Goal: Task Accomplishment & Management: Use online tool/utility

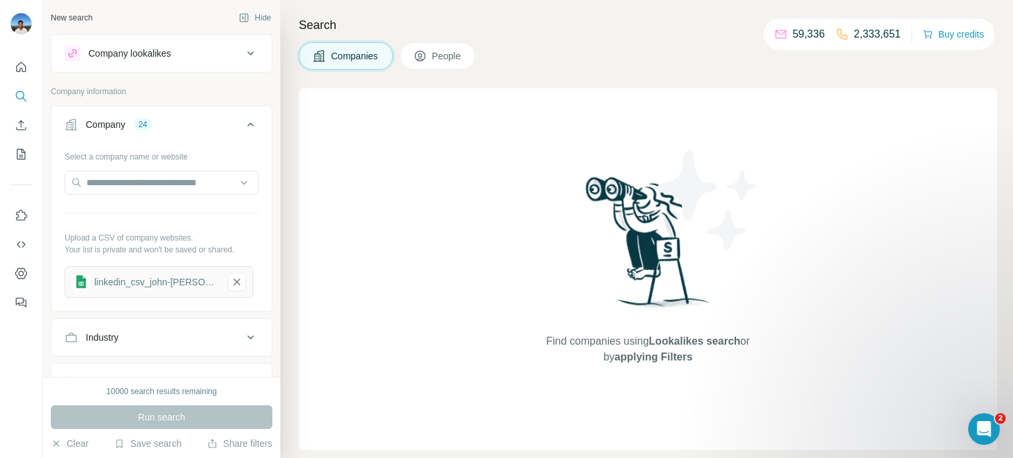
click at [163, 125] on div "Company 24" at bounding box center [154, 124] width 178 height 13
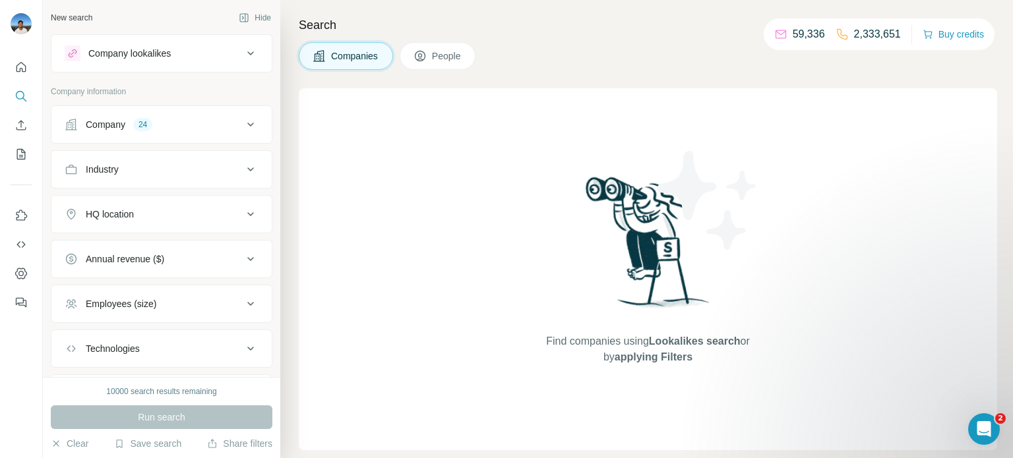
click at [255, 128] on icon at bounding box center [251, 125] width 16 height 16
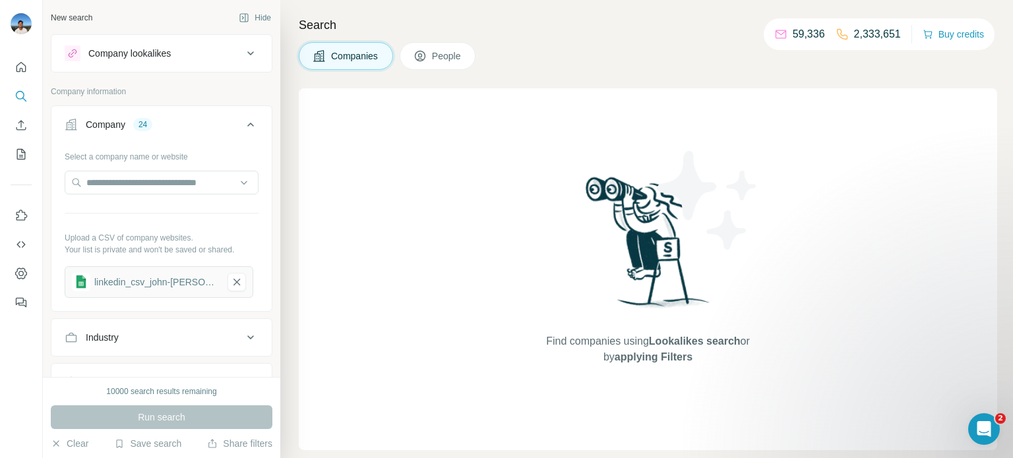
click at [367, 57] on span "Companies" at bounding box center [355, 55] width 48 height 13
click at [185, 58] on div "Company lookalikes" at bounding box center [154, 54] width 178 height 16
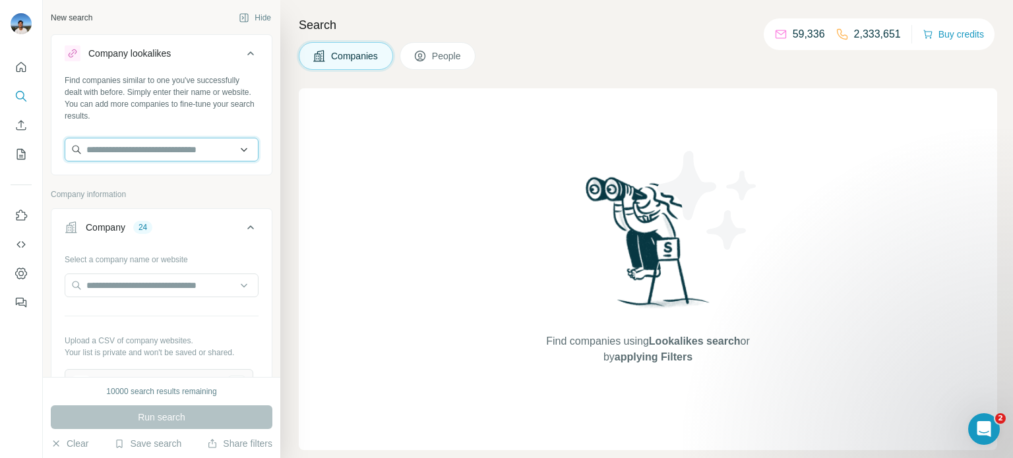
click at [248, 150] on input "text" at bounding box center [162, 150] width 194 height 24
click at [244, 52] on icon at bounding box center [251, 54] width 16 height 16
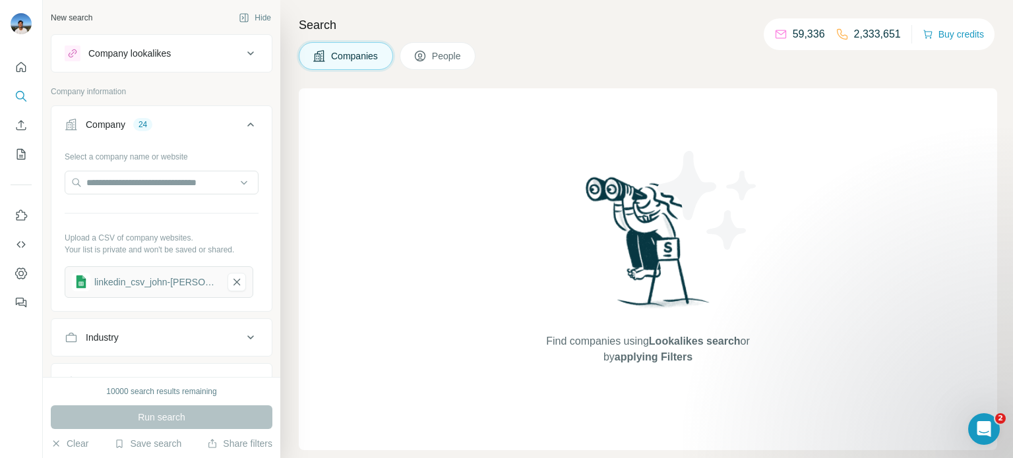
click at [175, 281] on div "linkedin_csv_john-[PERSON_NAME]-list_aug-2025 - sn_csv_upload_upload_template (…" at bounding box center [156, 282] width 124 height 13
click at [177, 281] on div "linkedin_csv_john-[PERSON_NAME]-list_aug-2025 - sn_csv_upload_upload_template (…" at bounding box center [156, 282] width 124 height 13
click at [145, 120] on div "24" at bounding box center [142, 125] width 19 height 12
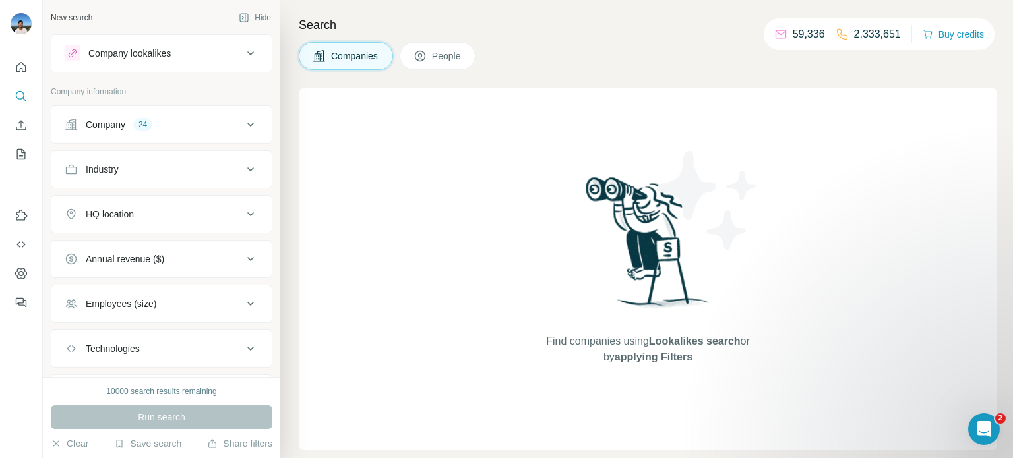
click at [145, 123] on div "24" at bounding box center [142, 125] width 19 height 12
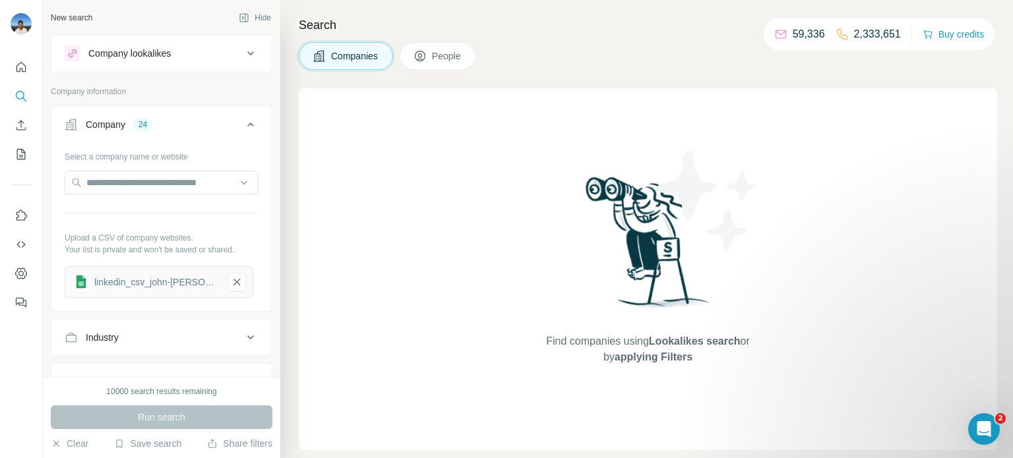
click at [156, 128] on div "Company 24" at bounding box center [154, 124] width 178 height 13
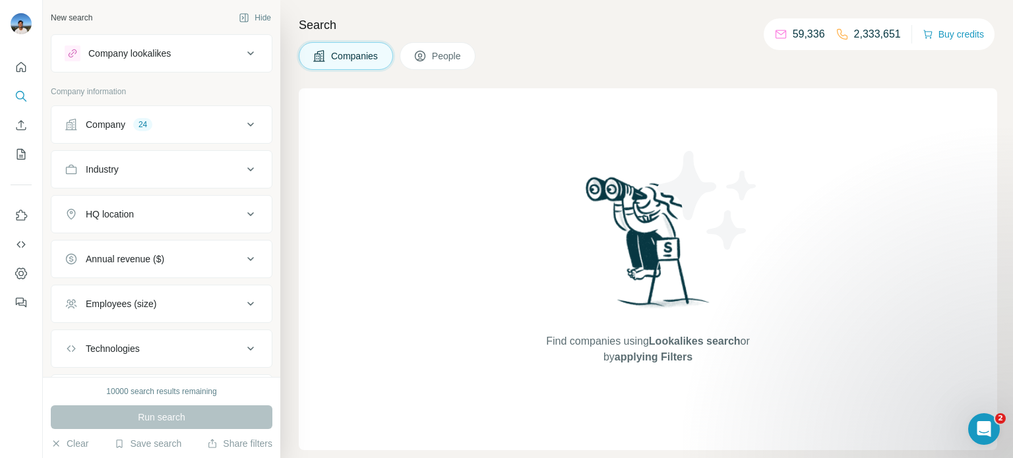
click at [152, 127] on div "24" at bounding box center [142, 125] width 19 height 12
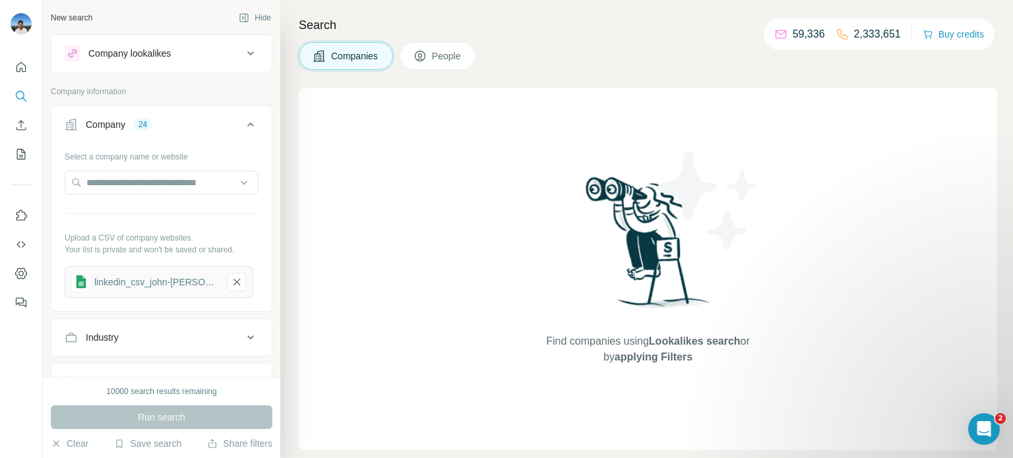
click at [425, 55] on icon at bounding box center [420, 55] width 13 height 13
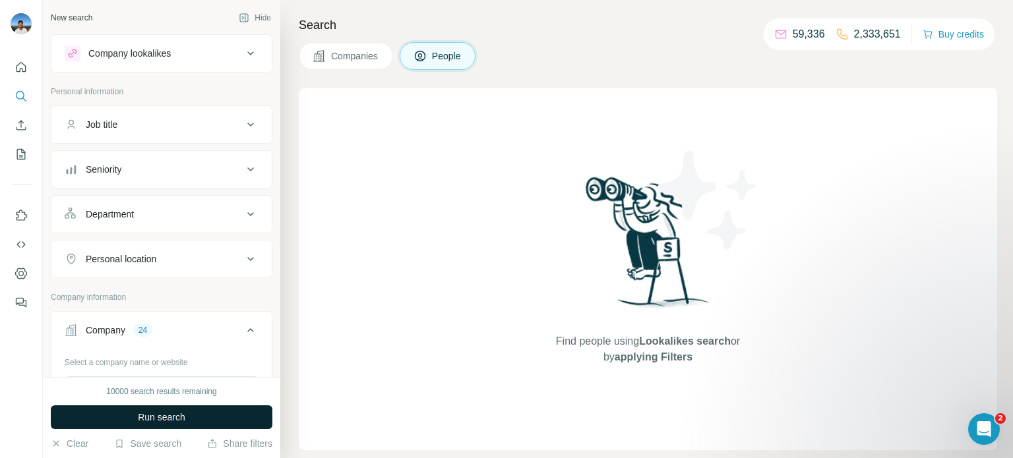
click at [202, 412] on button "Run search" at bounding box center [162, 418] width 222 height 24
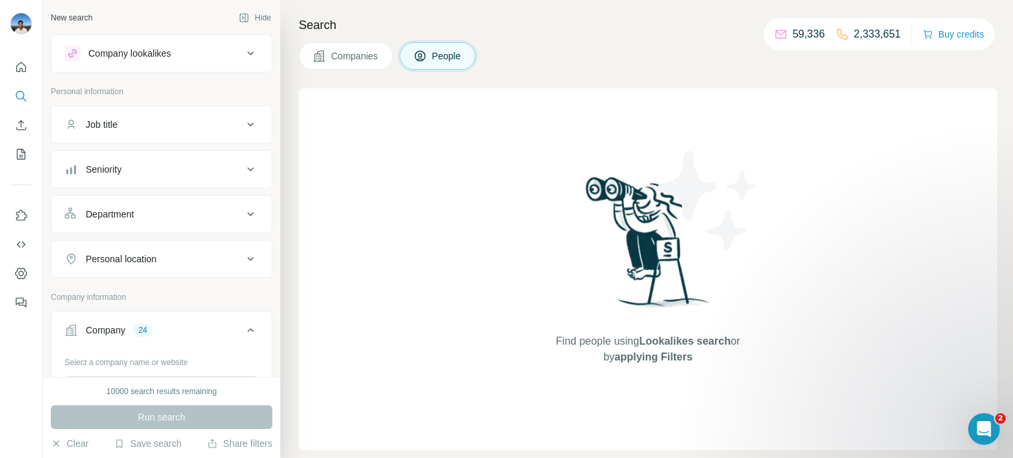
click at [329, 52] on button "Companies" at bounding box center [346, 56] width 94 height 28
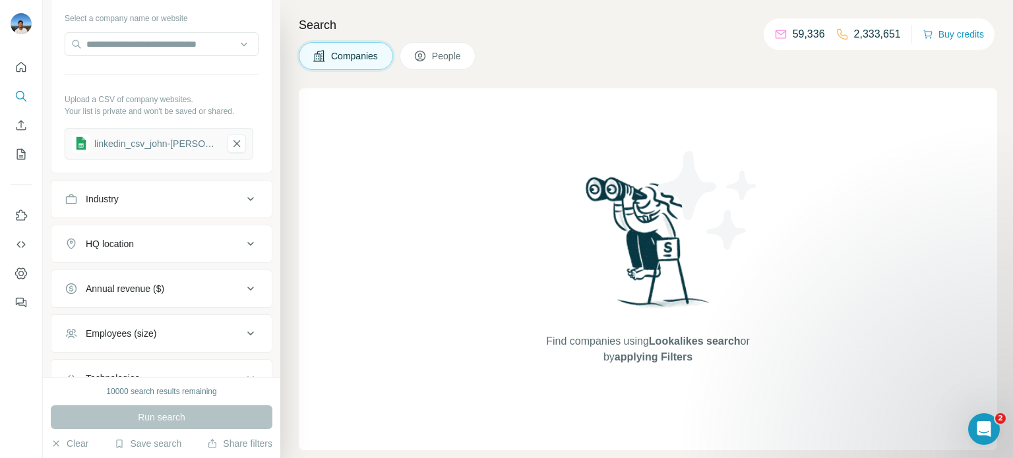
scroll to position [325, 0]
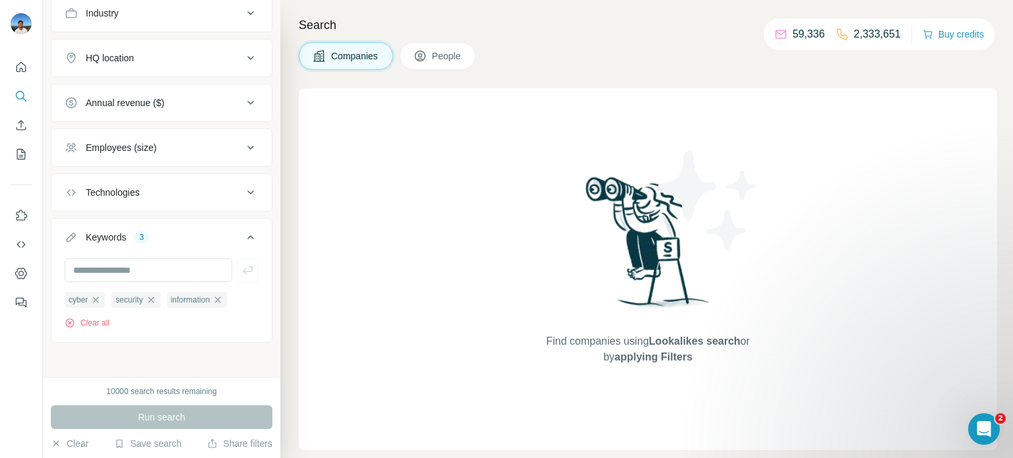
click at [253, 237] on icon at bounding box center [251, 238] width 16 height 16
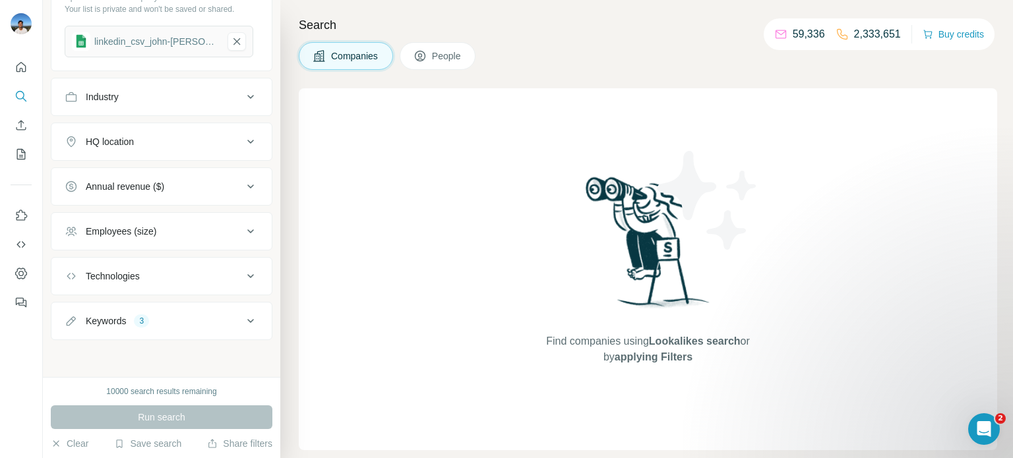
scroll to position [237, 0]
click at [253, 237] on icon at bounding box center [251, 235] width 16 height 16
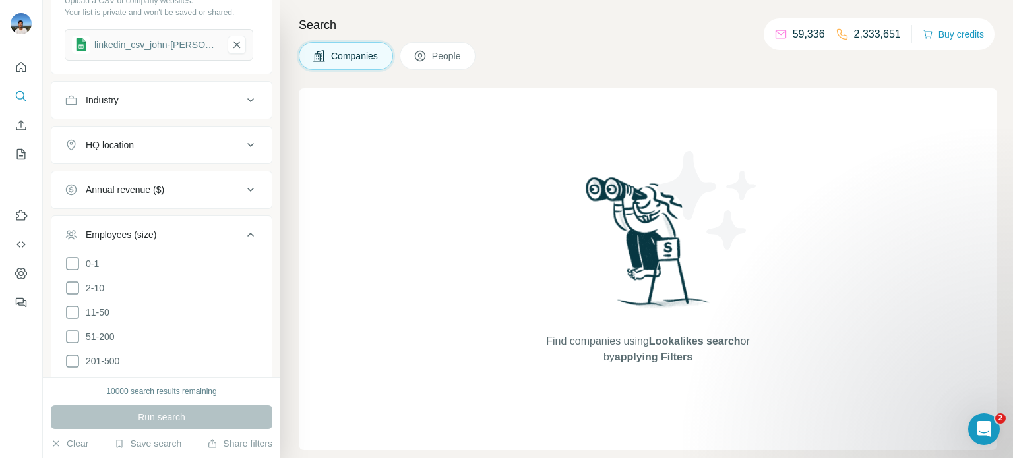
click at [241, 230] on div "Employees (size)" at bounding box center [154, 234] width 178 height 13
click at [248, 317] on icon at bounding box center [251, 325] width 16 height 16
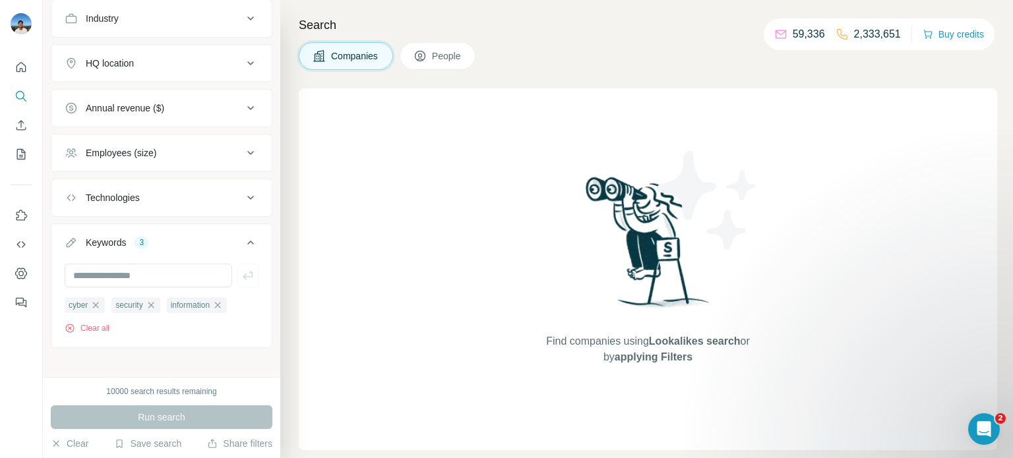
scroll to position [325, 0]
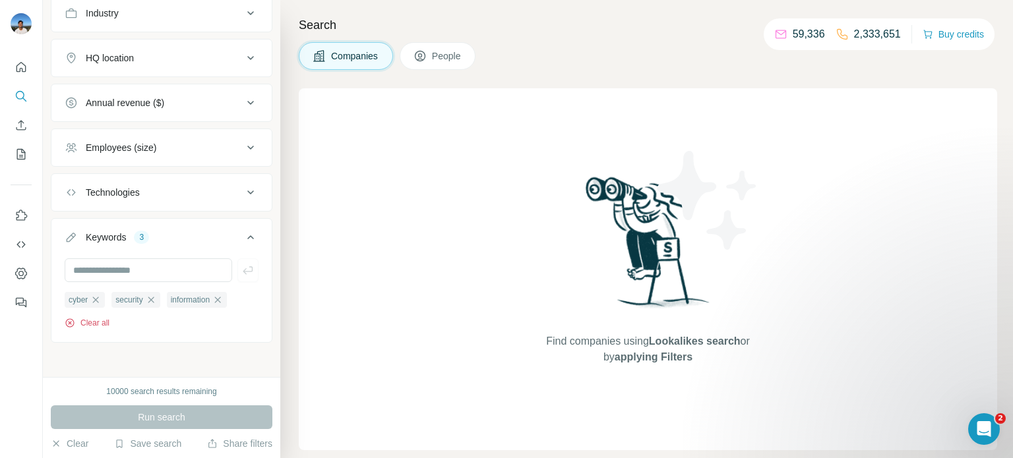
click at [94, 320] on button "Clear all" at bounding box center [87, 323] width 45 height 12
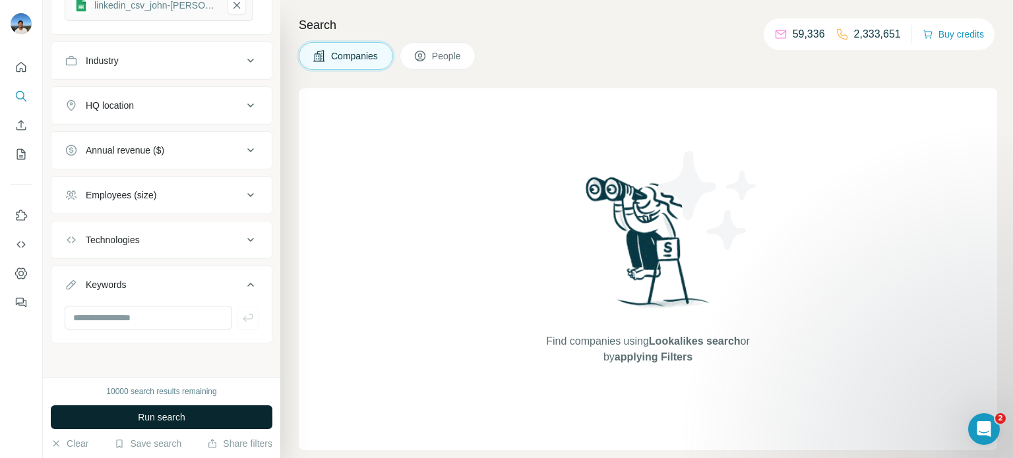
click at [201, 417] on button "Run search" at bounding box center [162, 418] width 222 height 24
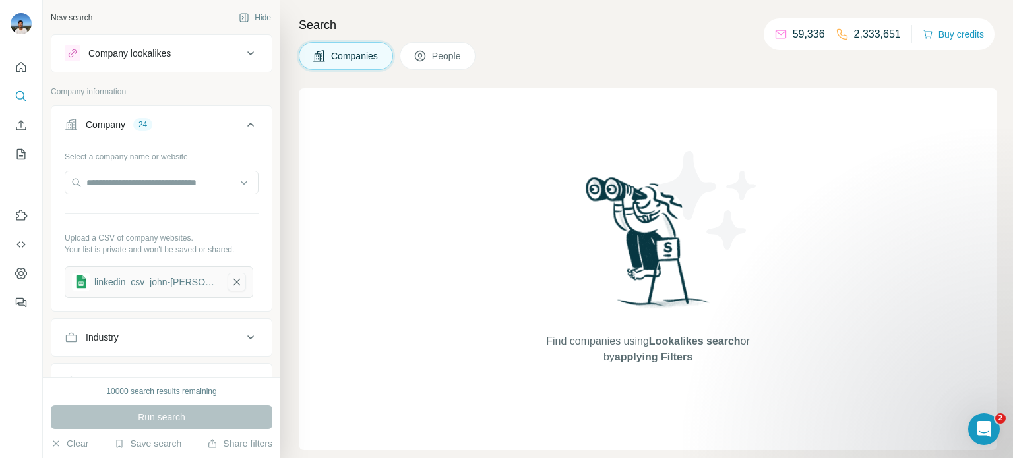
click at [235, 286] on icon "button" at bounding box center [237, 282] width 12 height 13
click at [59, 439] on icon "button" at bounding box center [56, 444] width 11 height 11
click at [200, 278] on button "Upload a list of companies" at bounding box center [162, 278] width 194 height 24
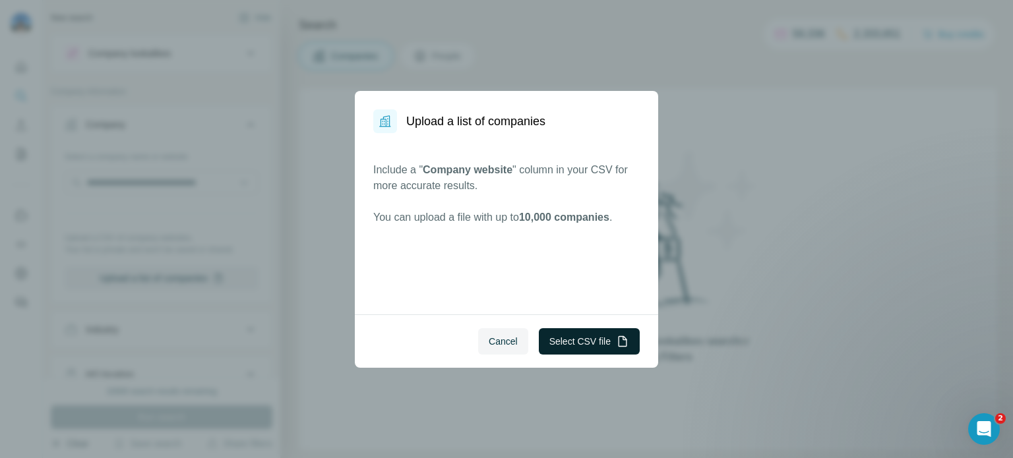
click at [625, 344] on icon "button" at bounding box center [622, 341] width 13 height 13
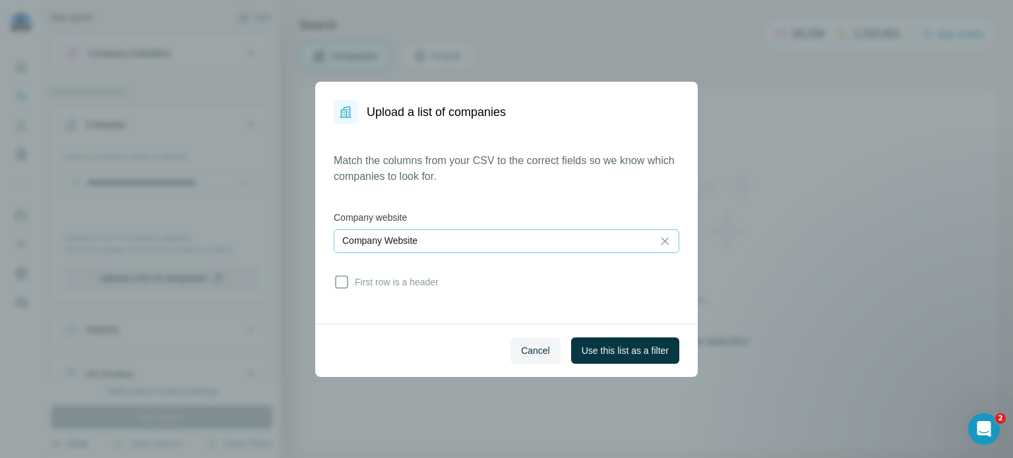
click at [500, 237] on div "Company Website" at bounding box center [493, 240] width 302 height 13
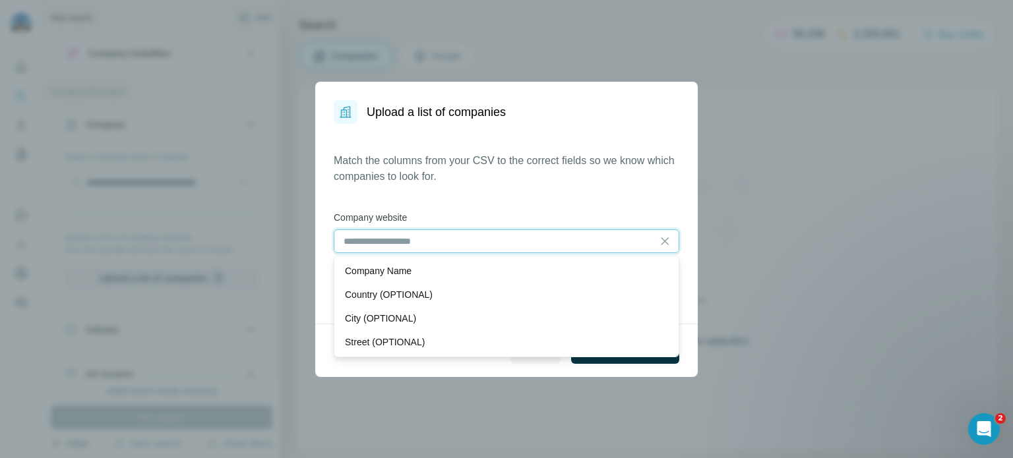
click at [498, 239] on input at bounding box center [493, 241] width 302 height 15
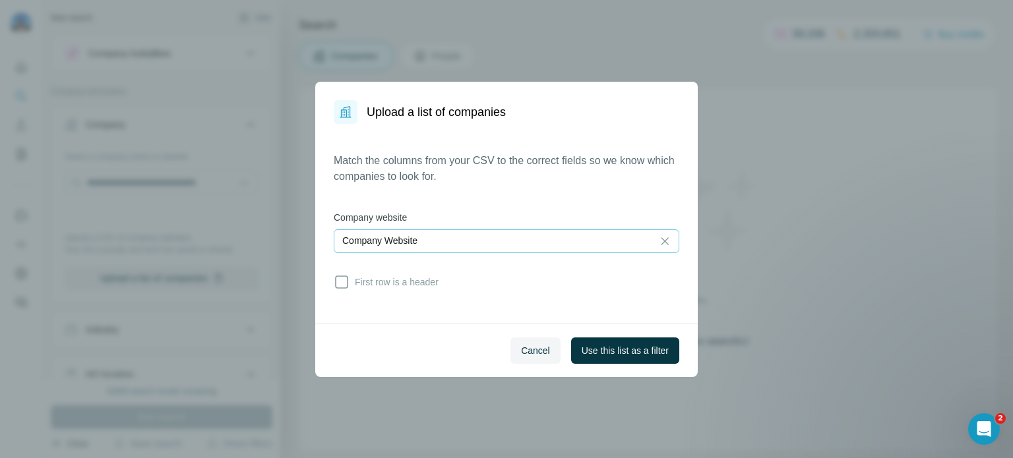
click at [360, 245] on p "Company Website" at bounding box center [379, 240] width 75 height 13
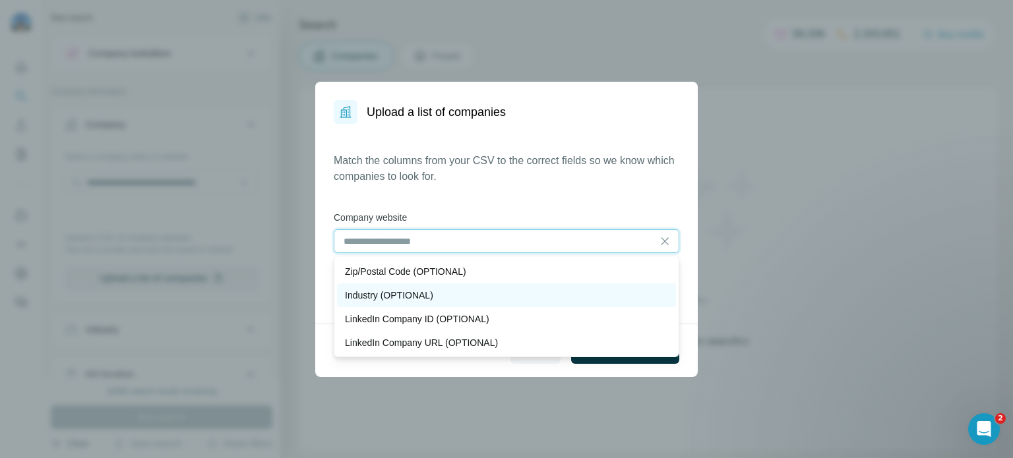
scroll to position [119, 0]
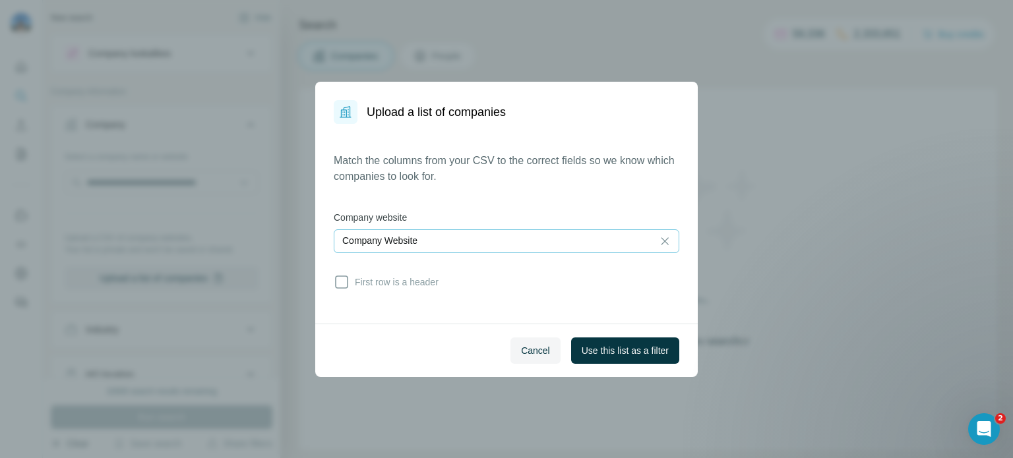
click at [505, 204] on div "Match the columns from your CSV to the correct fields so we know which companie…" at bounding box center [507, 224] width 346 height 142
click at [418, 286] on span "First row is a header" at bounding box center [394, 282] width 89 height 13
click at [603, 352] on span "Use this list as a filter" at bounding box center [625, 350] width 87 height 13
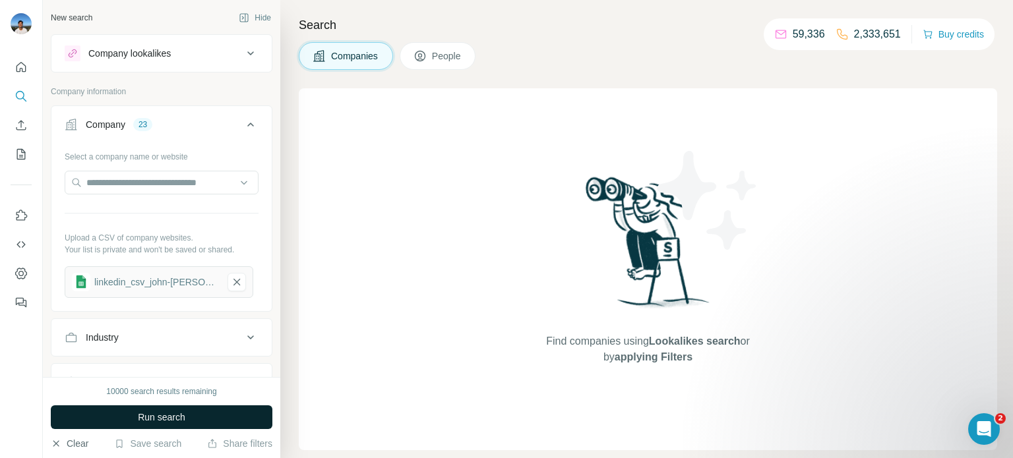
click at [220, 423] on button "Run search" at bounding box center [162, 418] width 222 height 24
